Goal: Information Seeking & Learning: Learn about a topic

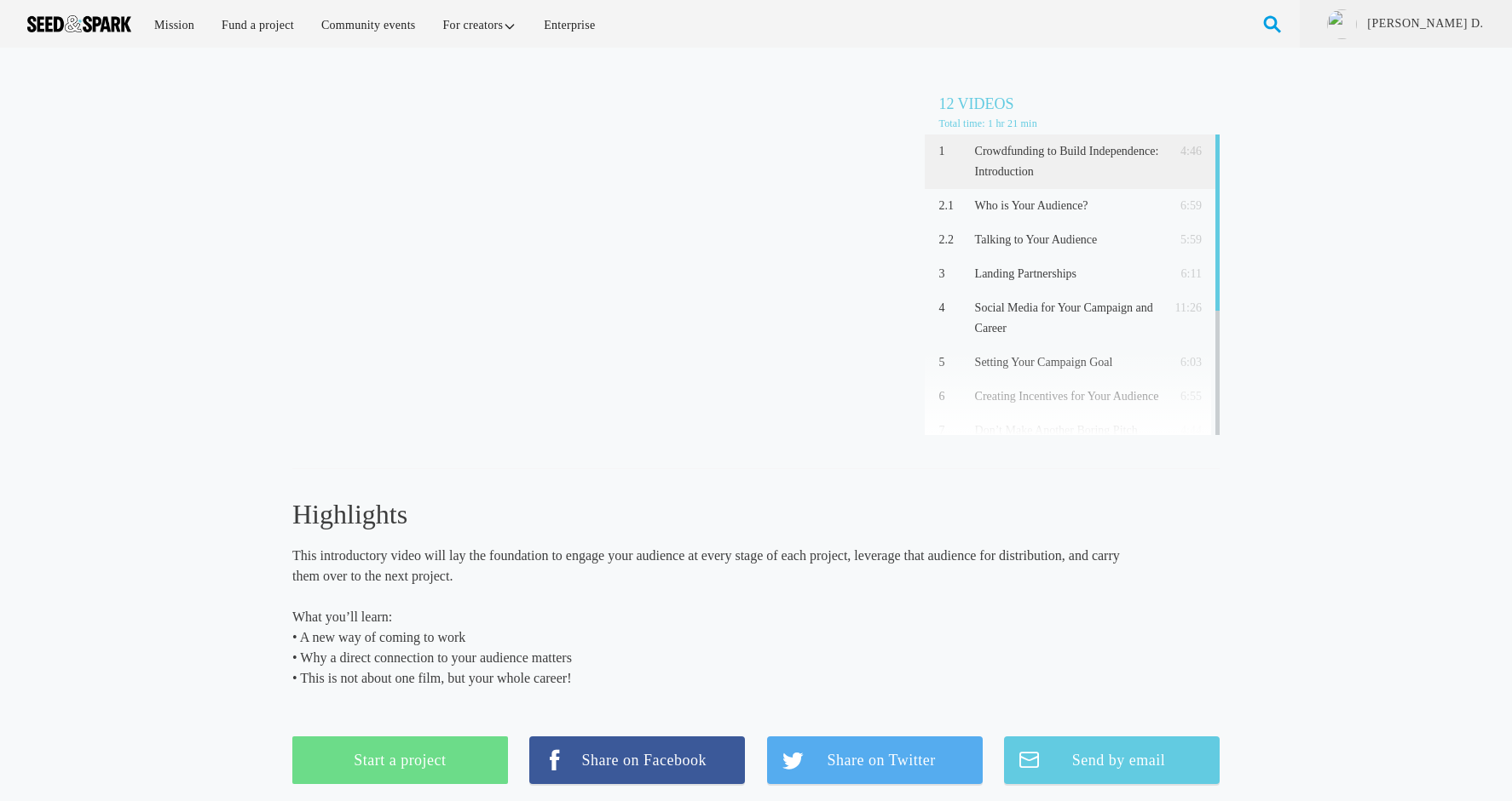
click at [56, 510] on div "Crowdfunding to Build Independence: Introduction (4:46) 12 Videos Total time: 1…" at bounding box center [756, 434] width 1512 height 737
click at [179, 342] on div "Crowdfunding to Build Independence: Introduction (4:46) 12 Videos Total time: 1…" at bounding box center [756, 434] width 1512 height 737
click at [149, 465] on div "Crowdfunding to Build Independence: Introduction (4:46) 12 Videos Total time: 1…" at bounding box center [756, 434] width 1512 height 737
click at [161, 392] on div "Crowdfunding to Build Independence: Introduction (4:46) 12 Videos Total time: 1…" at bounding box center [756, 434] width 1512 height 737
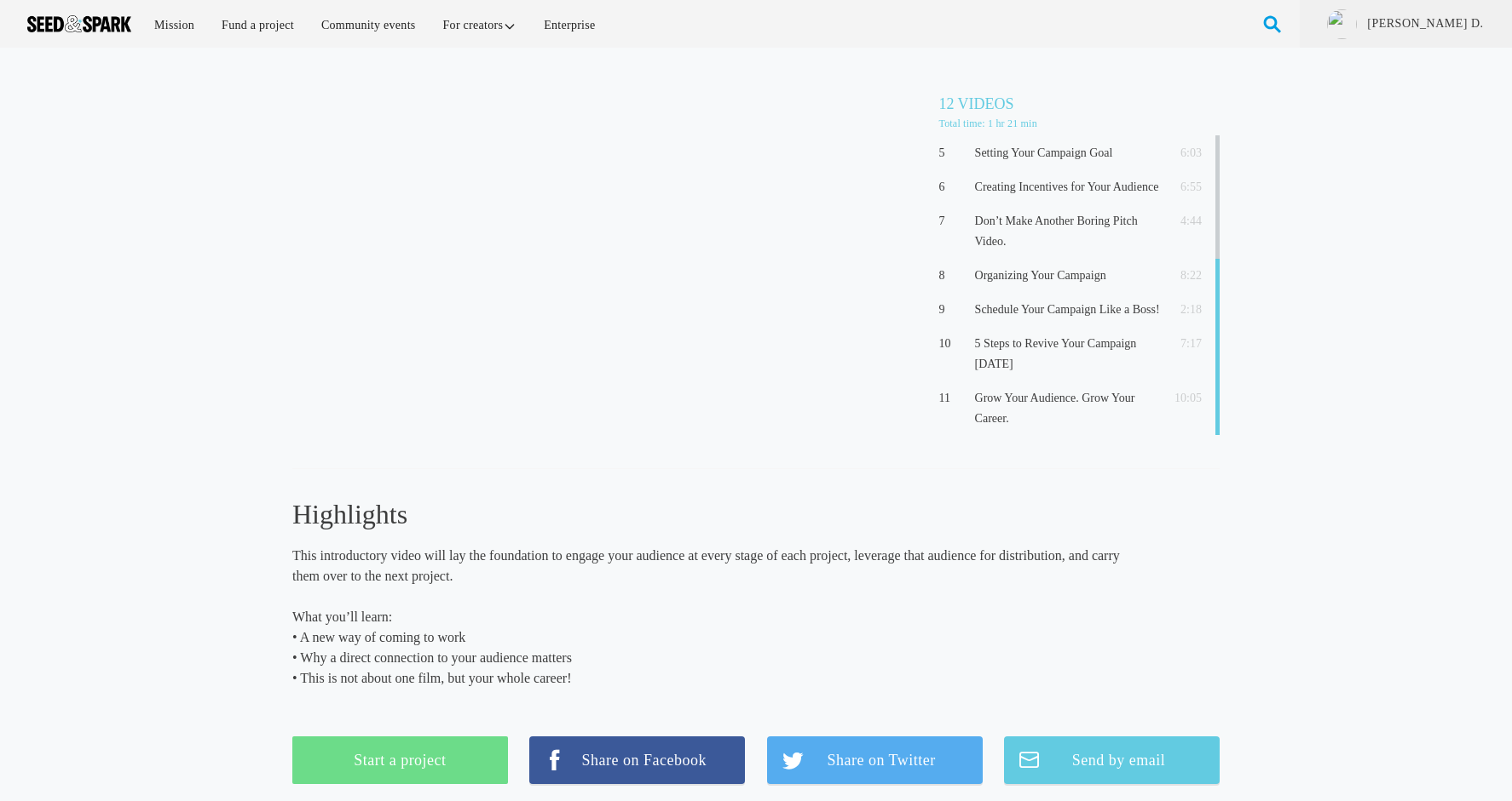
click at [950, 508] on h3 "Highlights" at bounding box center [710, 515] width 834 height 36
click at [938, 493] on div "Crowdfunding to Build Independence: Introduction (4:46) 12 Videos Total time: 1…" at bounding box center [756, 425] width 927 height 720
click at [177, 441] on div "Crowdfunding to Build Independence: Introduction (4:46) 12 Videos Total time: 1…" at bounding box center [756, 434] width 1512 height 737
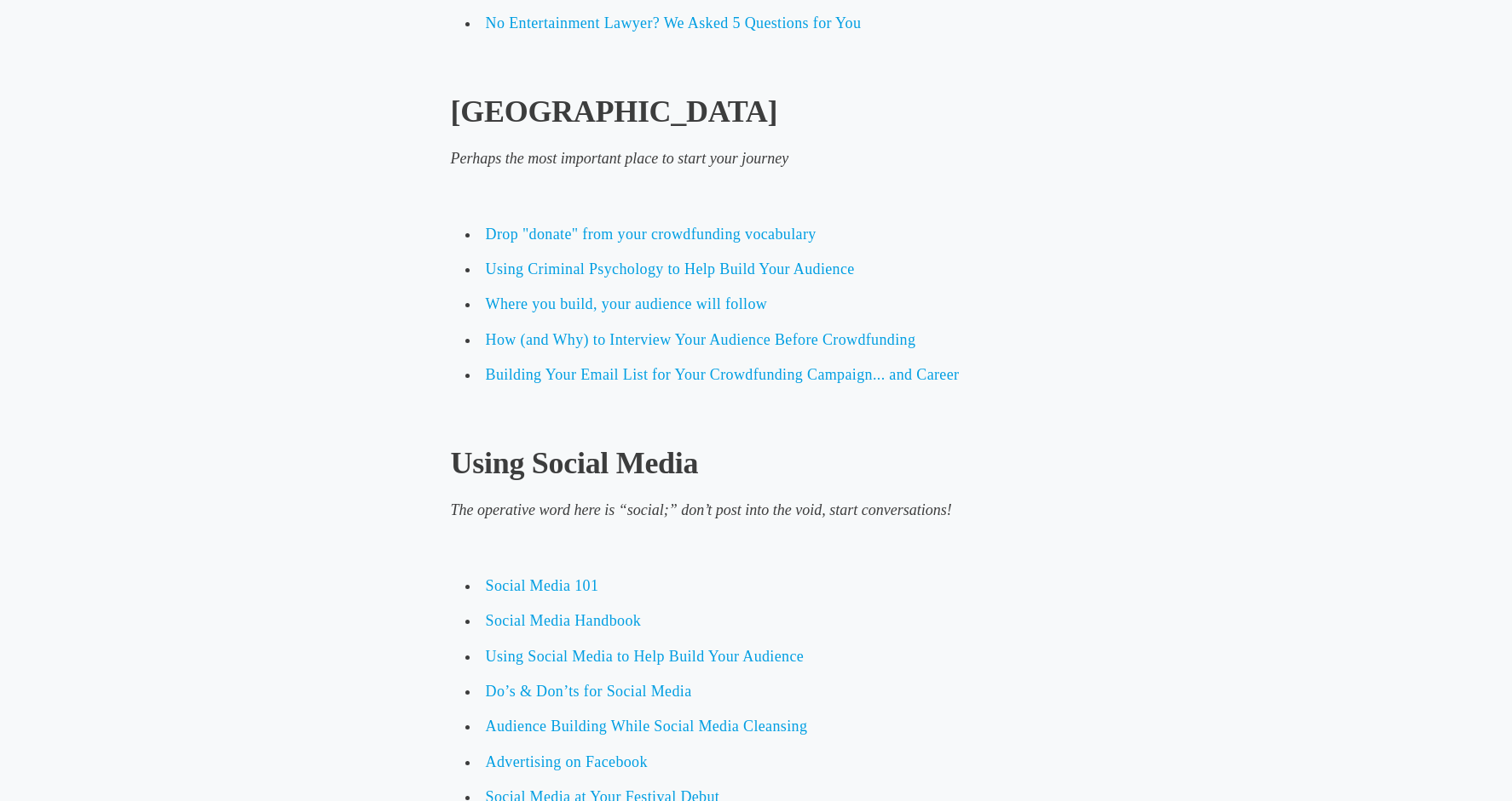
scroll to position [2918, 0]
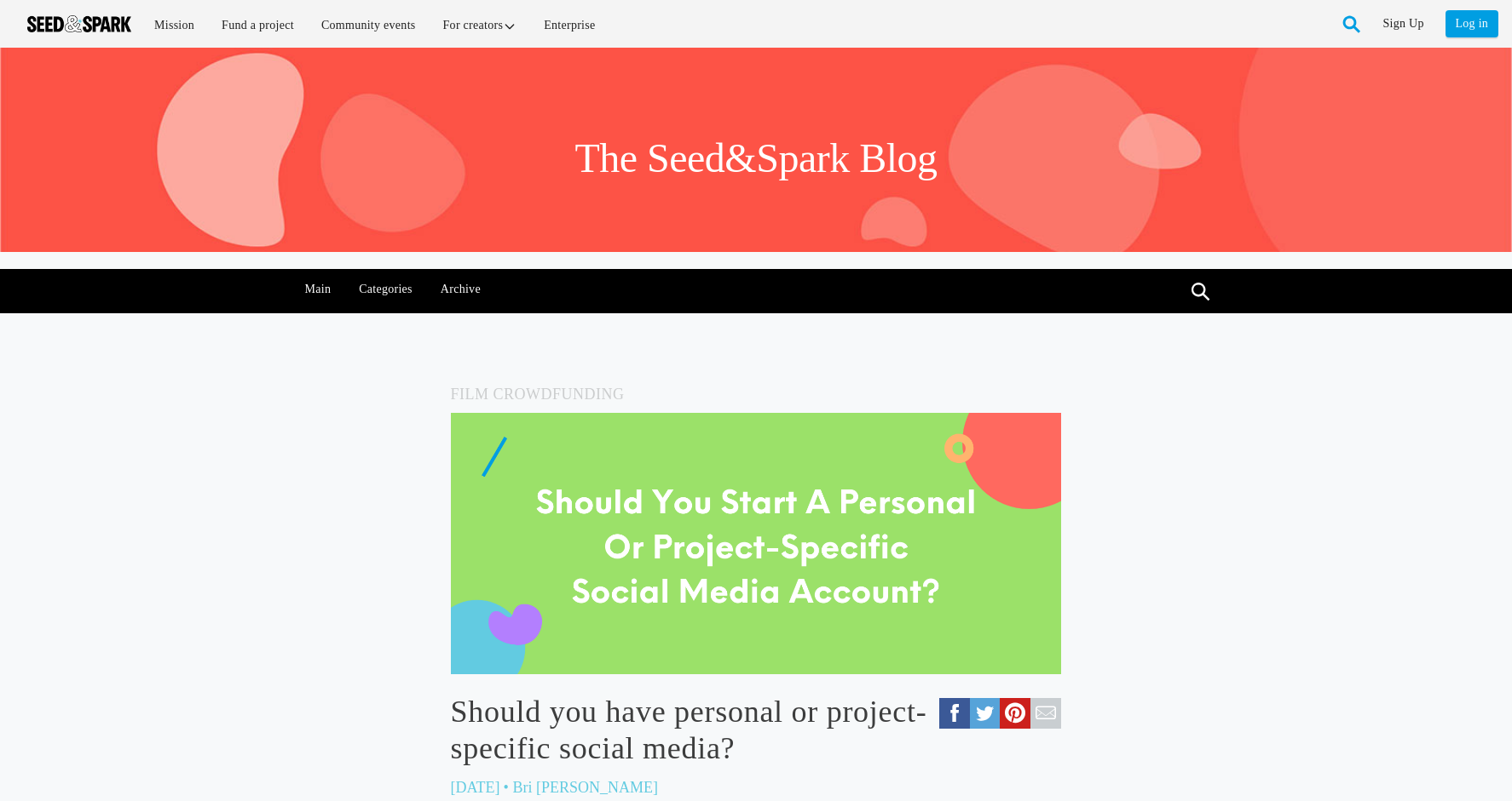
scroll to position [4027, 0]
